Goal: Information Seeking & Learning: Learn about a topic

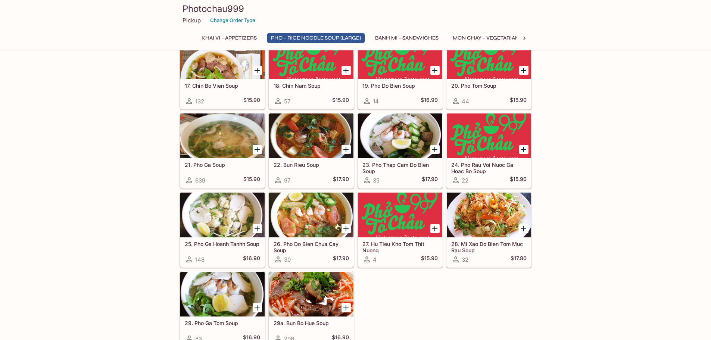
scroll to position [597, 0]
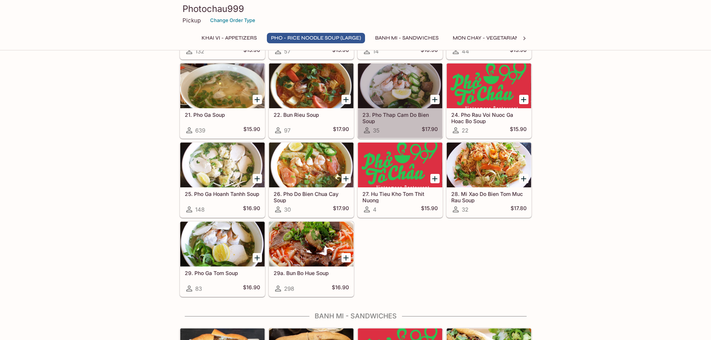
click at [403, 113] on h5 "23. Pho Thap Cam Do Bien Soup" at bounding box center [399, 118] width 75 height 12
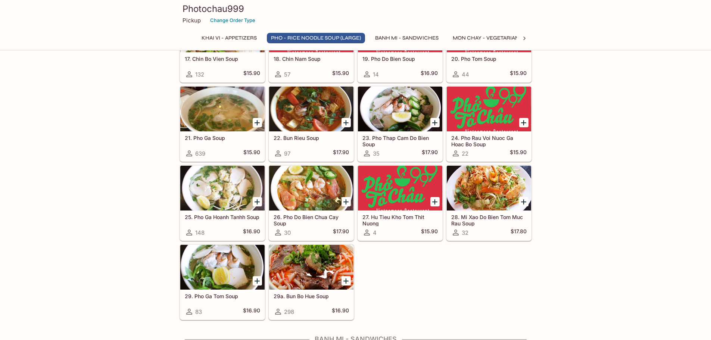
scroll to position [574, 0]
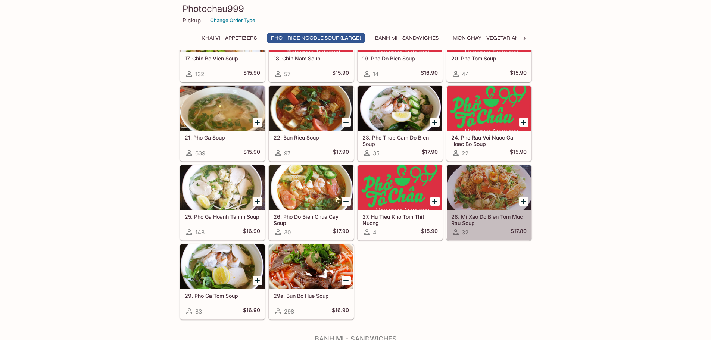
click at [491, 215] on h5 "28. Mi Xao Do Bien Tom Muc Rau Soup" at bounding box center [488, 219] width 75 height 12
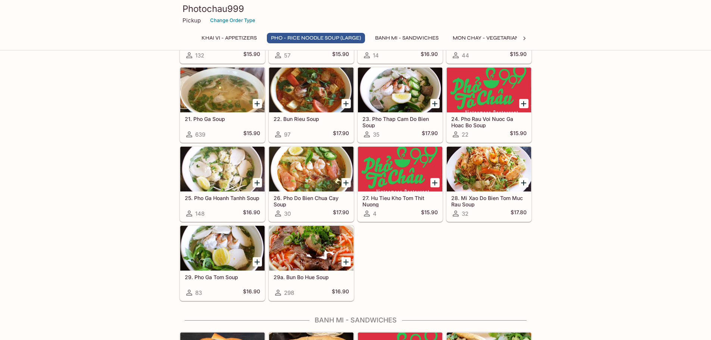
scroll to position [612, 0]
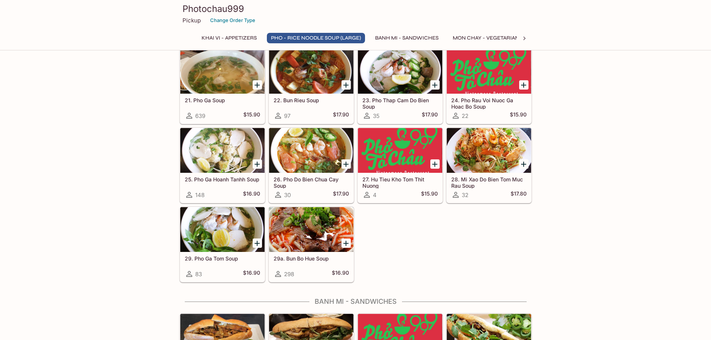
click at [229, 254] on div "29. Pho Ga [PERSON_NAME] Soup 83 $16.90" at bounding box center [222, 267] width 84 height 30
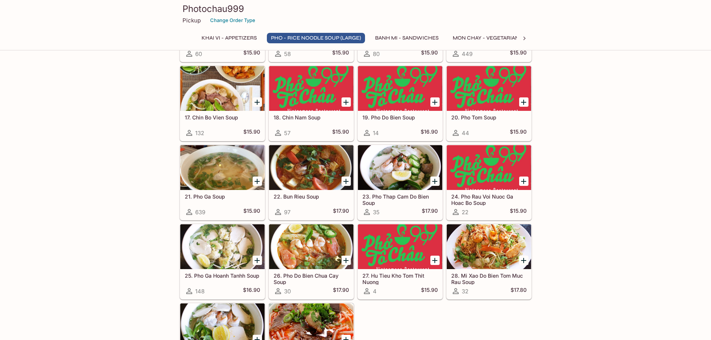
scroll to position [612, 0]
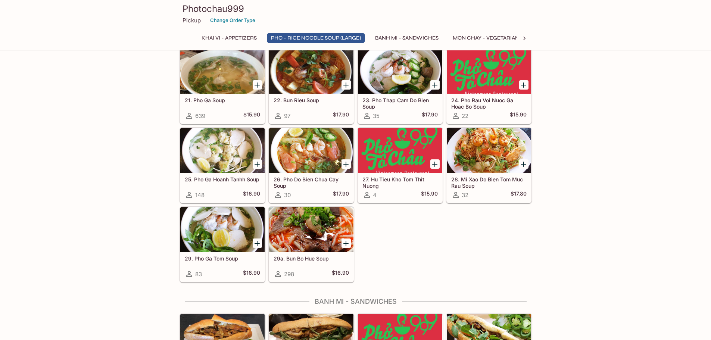
click at [238, 181] on h5 "25. Pho Ga Hoanh Tanhh Soup" at bounding box center [222, 179] width 75 height 6
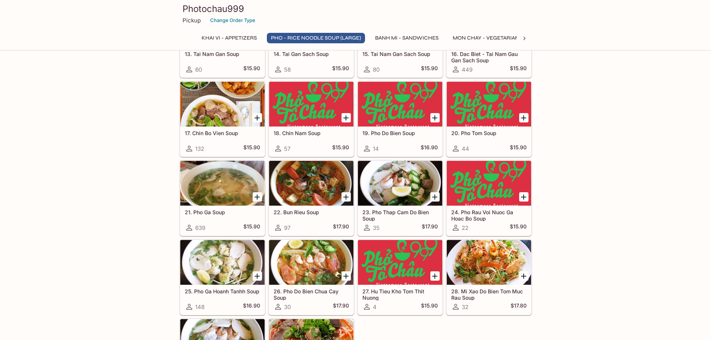
scroll to position [537, 0]
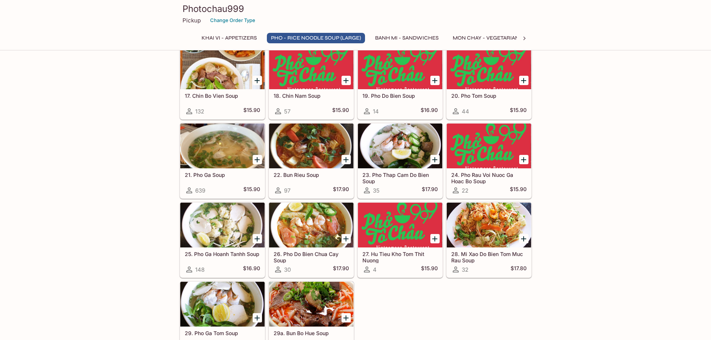
click at [309, 172] on h5 "22. Bun Rieu Soup" at bounding box center [311, 175] width 75 height 6
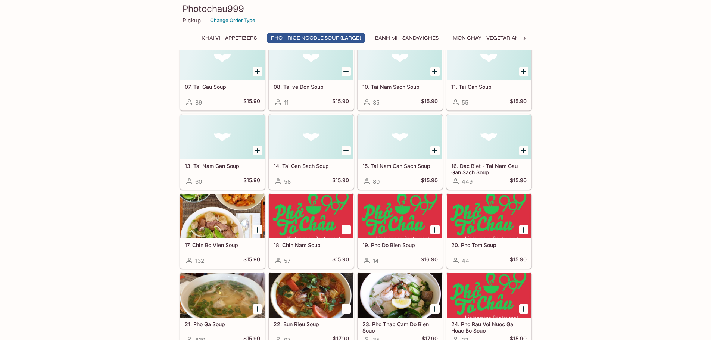
scroll to position [425, 0]
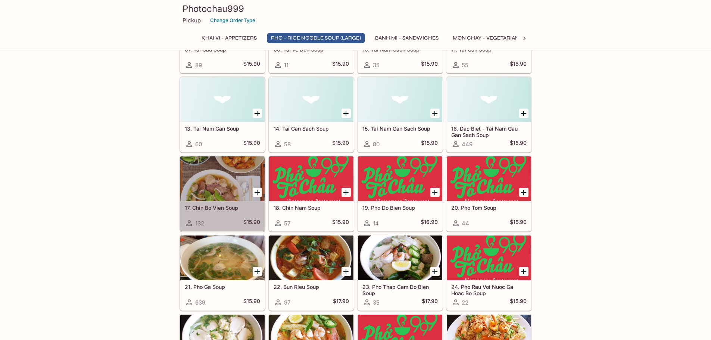
click at [231, 205] on h5 "17. Chin Bo Vien Soup" at bounding box center [222, 208] width 75 height 6
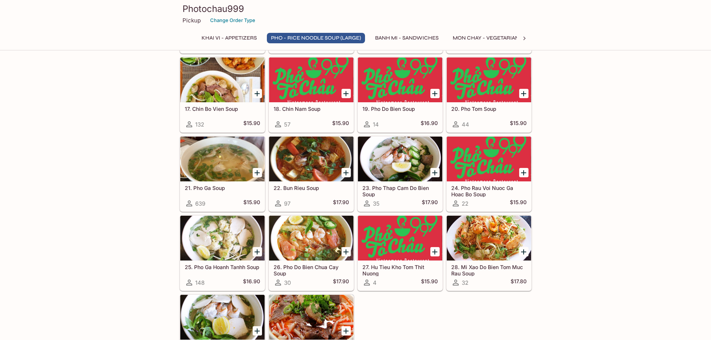
scroll to position [537, 0]
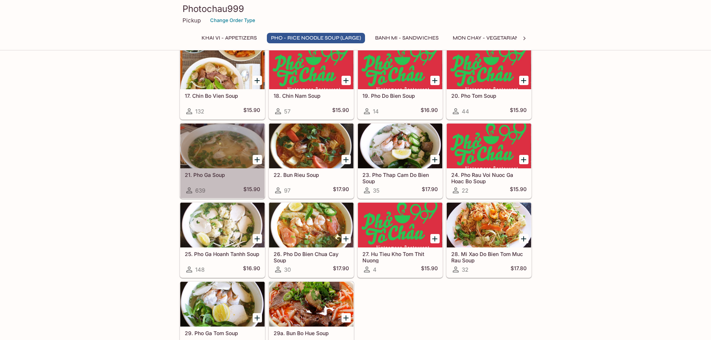
click at [207, 177] on h5 "21. Pho Ga Soup" at bounding box center [222, 175] width 75 height 6
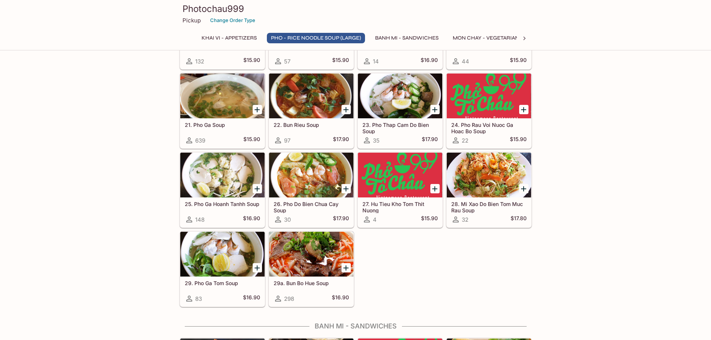
scroll to position [574, 0]
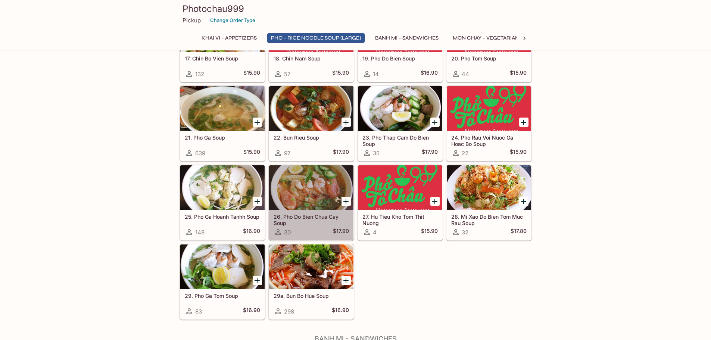
click at [313, 213] on div "26. Pho Do Bien Chua Cay Soup 30 $17.90" at bounding box center [311, 225] width 84 height 30
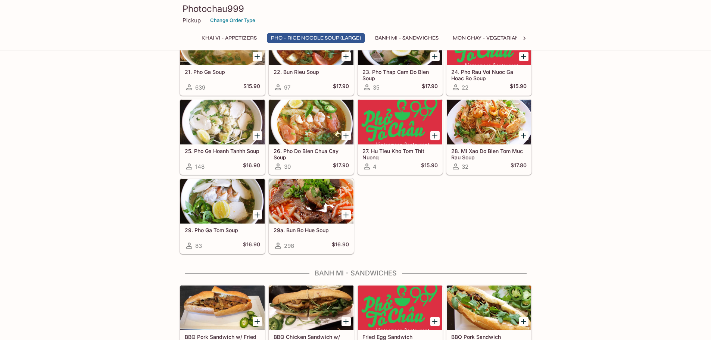
scroll to position [649, 0]
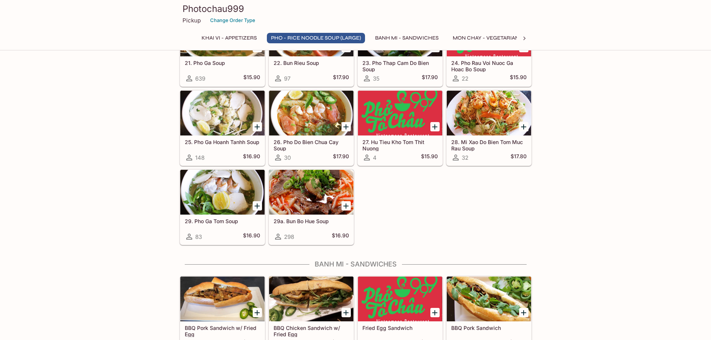
click at [346, 127] on icon "Add 26. Pho Do Bien Chua Cay Soup" at bounding box center [345, 126] width 5 height 5
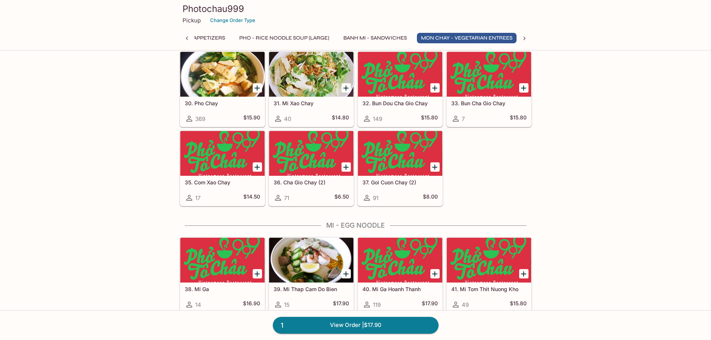
scroll to position [0, 34]
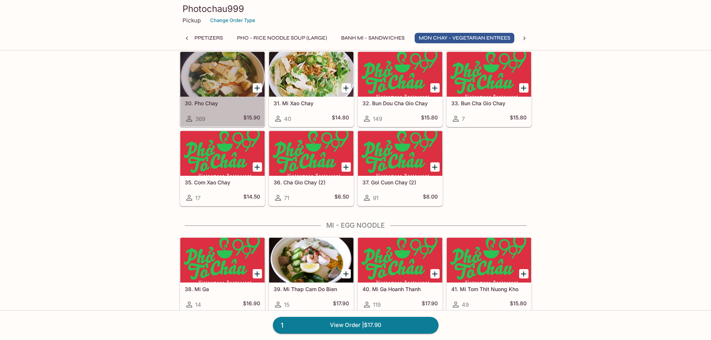
click at [214, 105] on h5 "30. Pho Chay" at bounding box center [222, 103] width 75 height 6
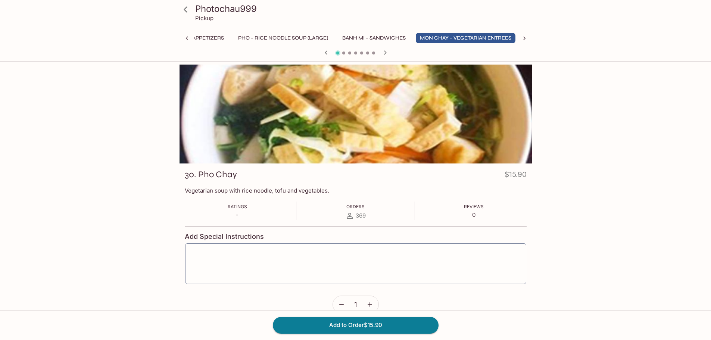
scroll to position [0, 34]
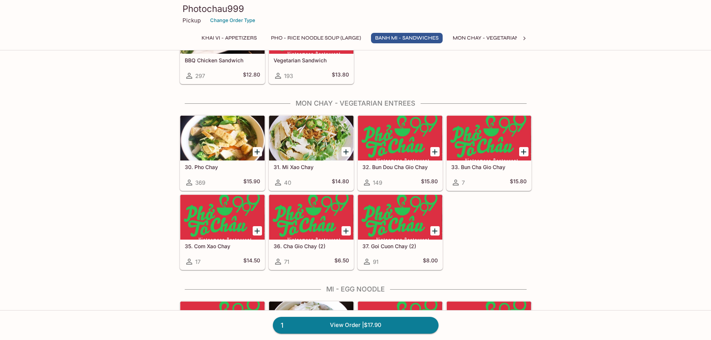
scroll to position [1022, 0]
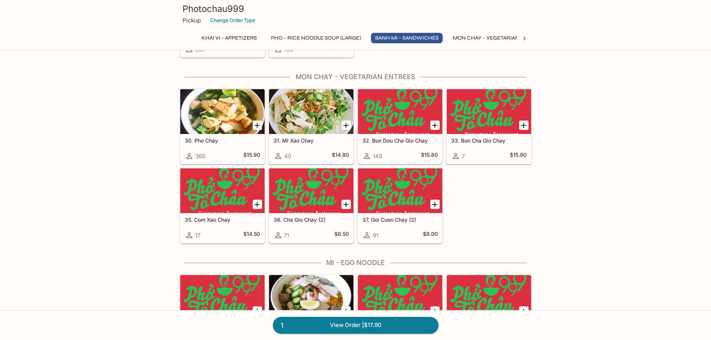
click at [307, 139] on h5 "31. Mi Xao Chay" at bounding box center [311, 140] width 75 height 6
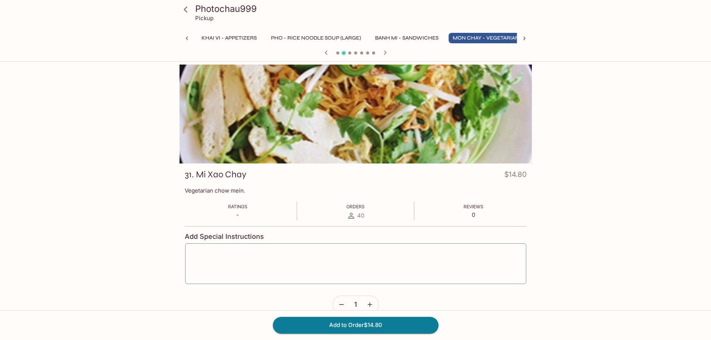
scroll to position [0, 34]
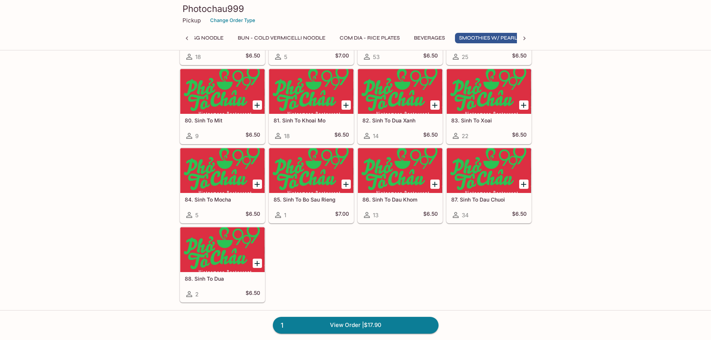
scroll to position [0, 394]
